Goal: Find specific page/section: Find specific page/section

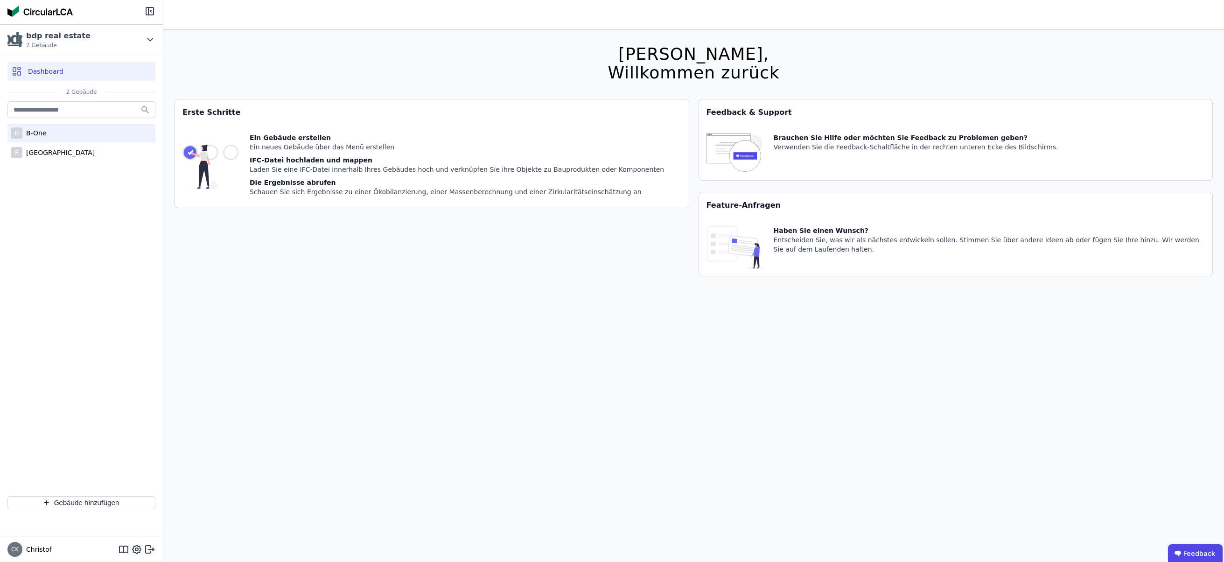
click at [35, 130] on div "B-One" at bounding box center [34, 132] width 24 height 9
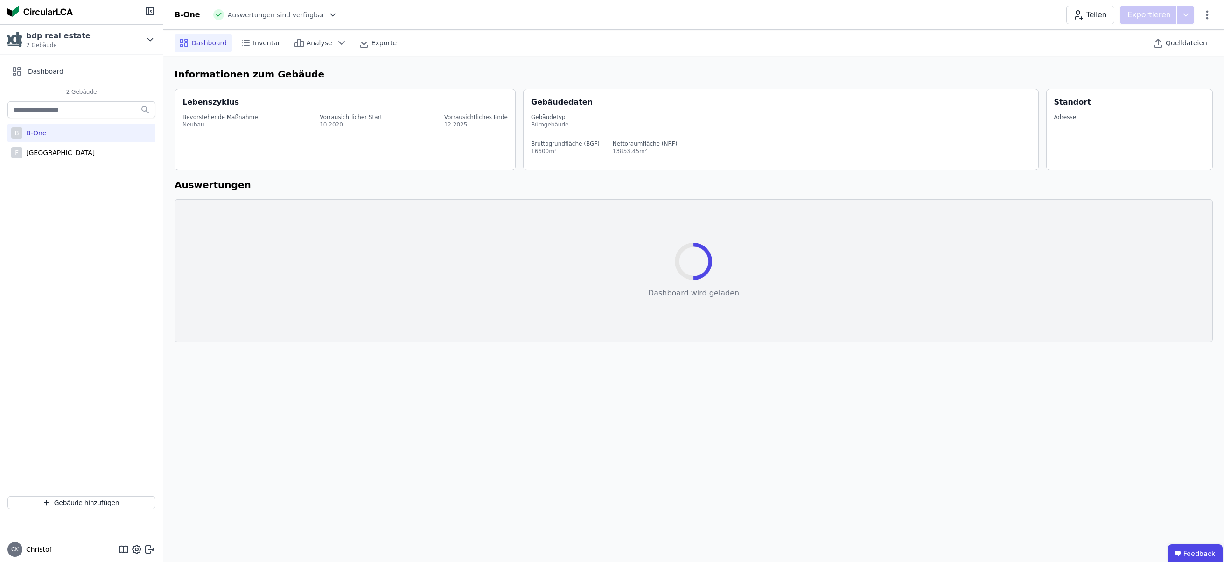
select select "*"
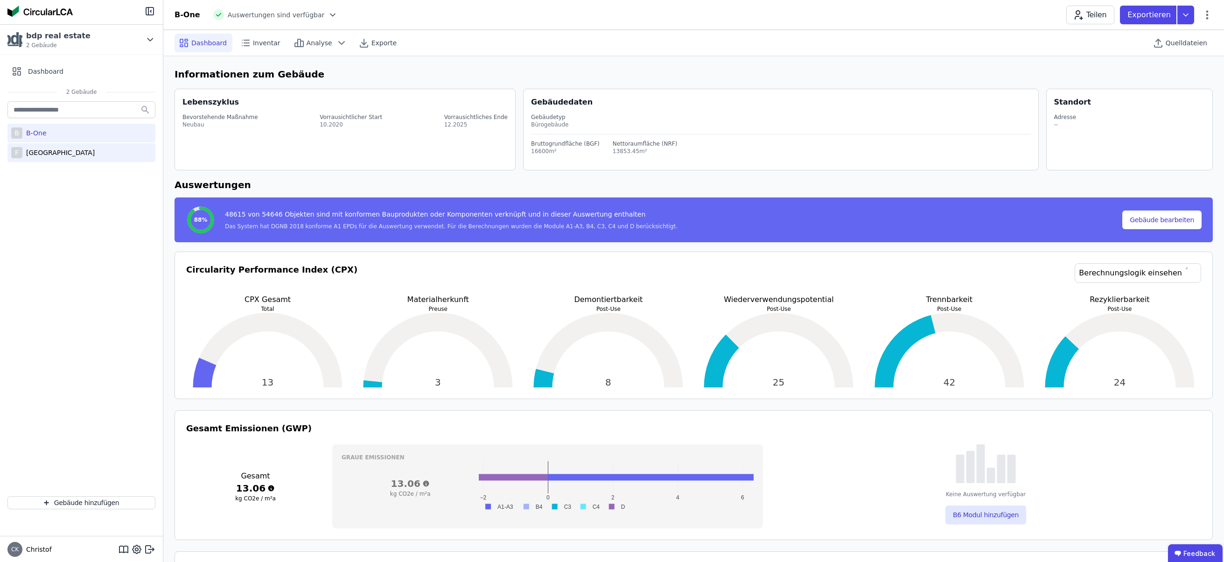
click at [49, 153] on div "[GEOGRAPHIC_DATA]" at bounding box center [58, 152] width 72 height 9
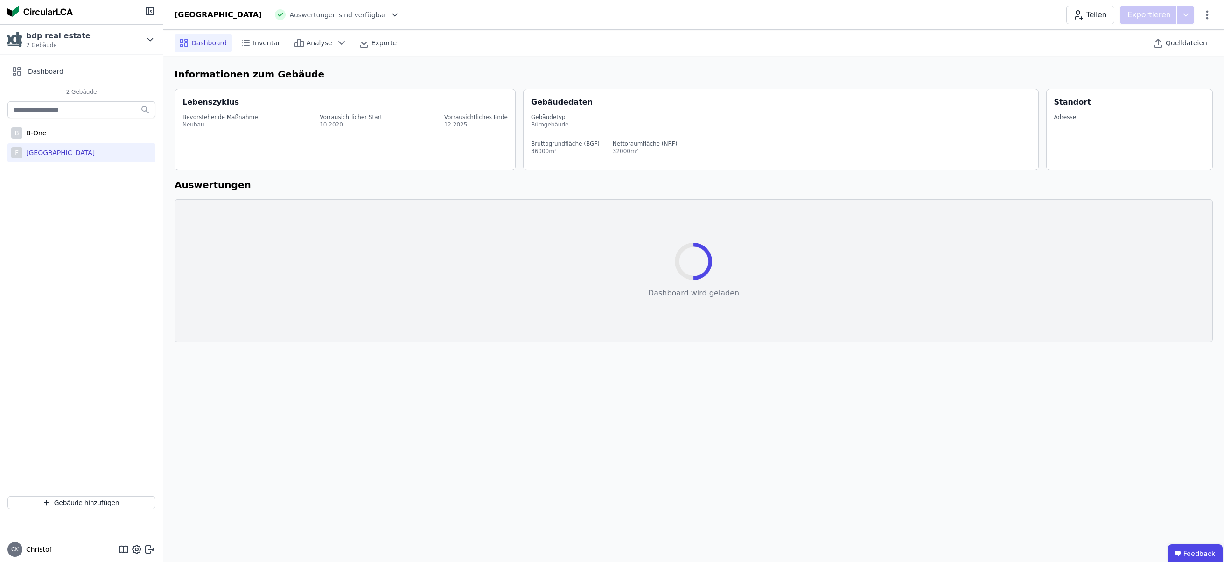
select select "*"
